Goal: Information Seeking & Learning: Compare options

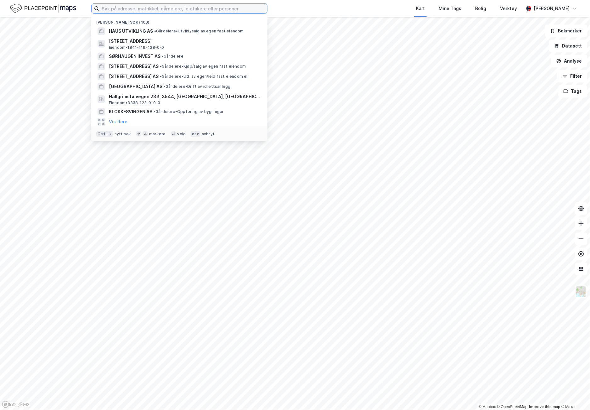
click at [226, 10] on input at bounding box center [183, 8] width 168 height 9
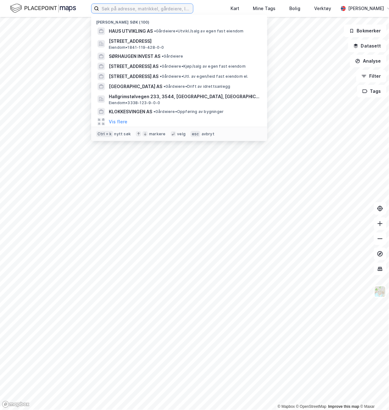
click at [155, 7] on input at bounding box center [146, 8] width 94 height 9
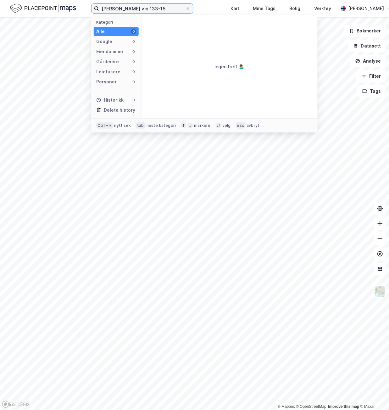
click at [102, 9] on input "[PERSON_NAME] vei 133-15" at bounding box center [142, 8] width 86 height 9
click at [154, 8] on input "[PERSON_NAME] vei 133-15" at bounding box center [142, 8] width 86 height 9
click at [174, 11] on input "[PERSON_NAME] vei 133-15" at bounding box center [142, 8] width 86 height 9
click at [157, 8] on input "[PERSON_NAME] vei 133-15" at bounding box center [142, 8] width 86 height 9
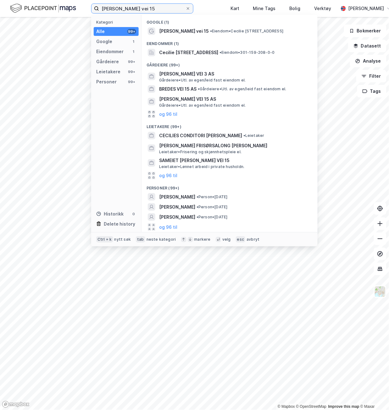
type input "[PERSON_NAME] vei 15"
click at [198, 51] on span "Cecilie [STREET_ADDRESS]" at bounding box center [188, 53] width 59 height 8
